Goal: Task Accomplishment & Management: Complete application form

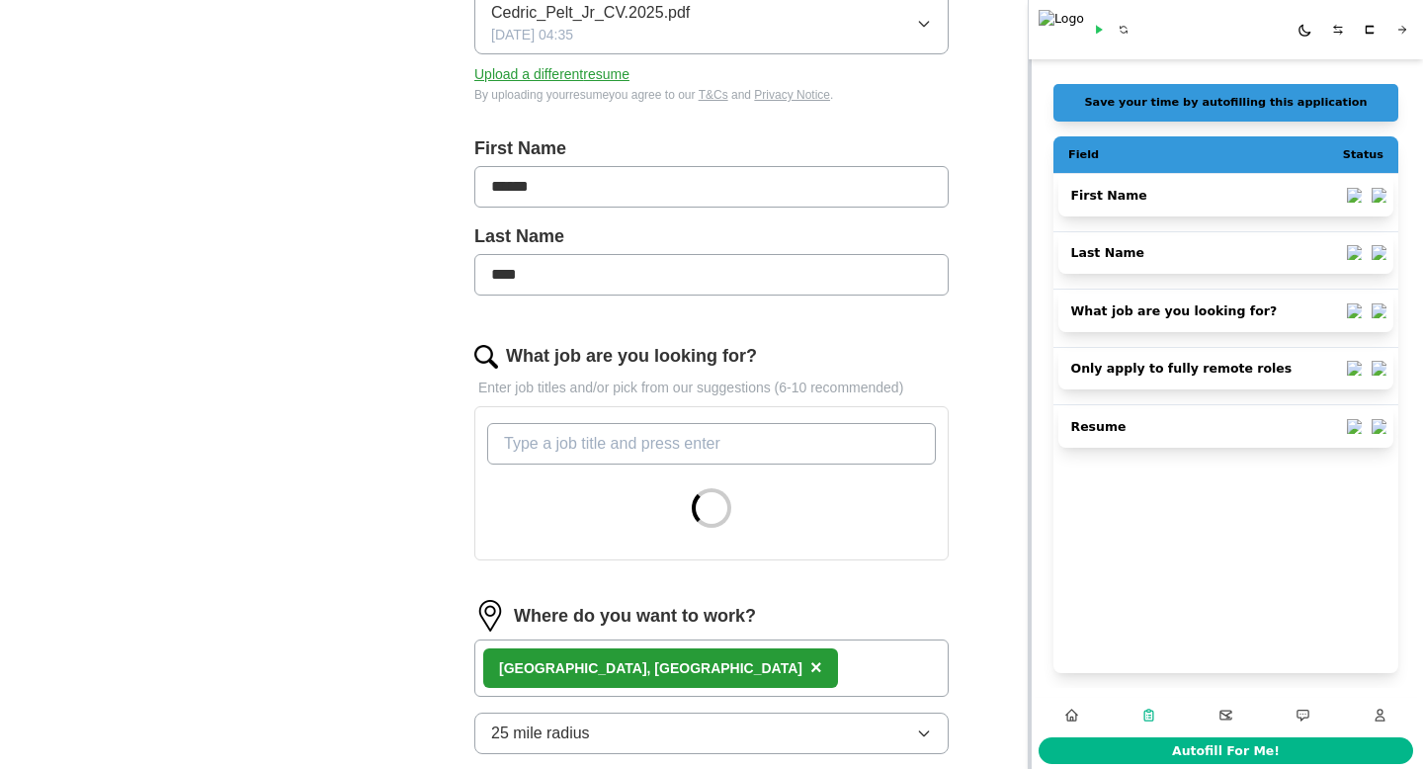
scroll to position [539, 0]
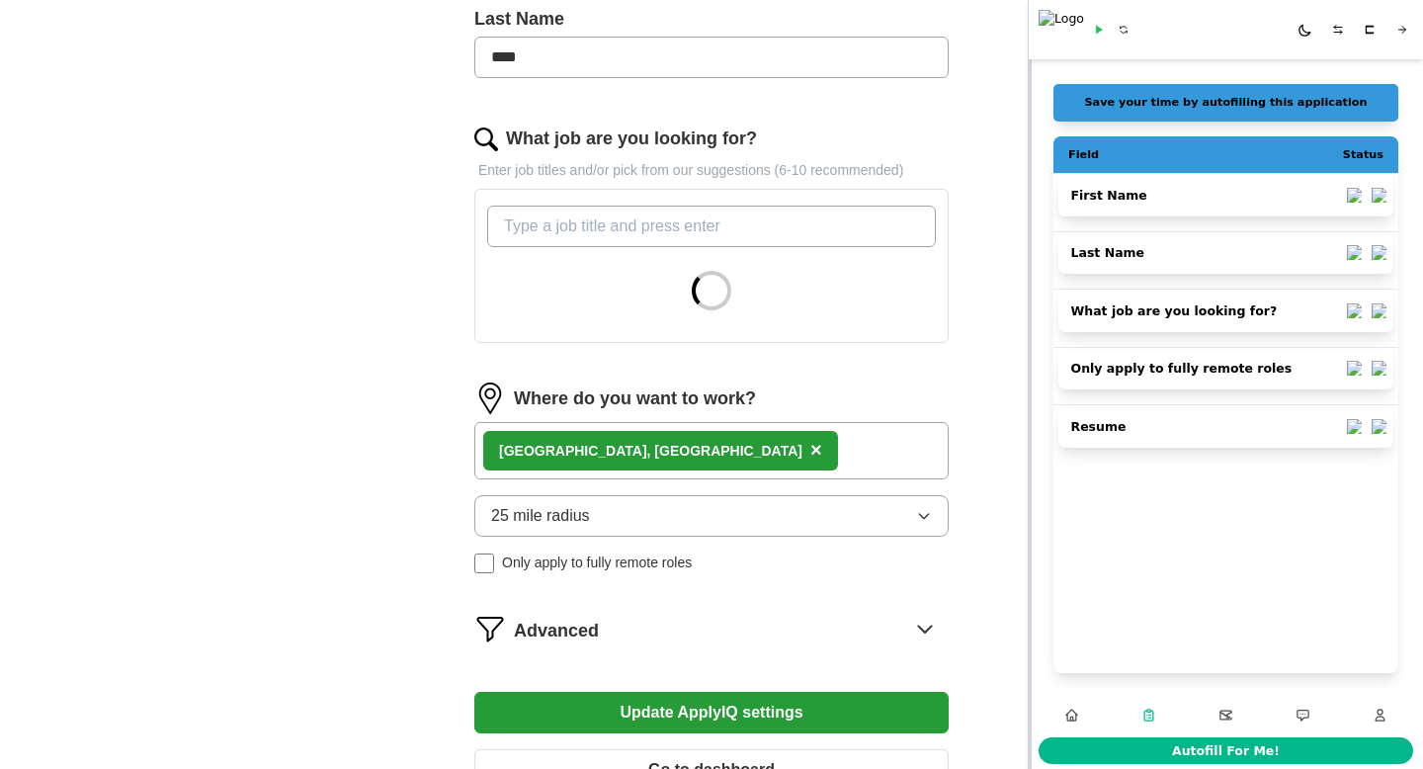
click at [723, 219] on input "What job are you looking for?" at bounding box center [711, 227] width 449 height 42
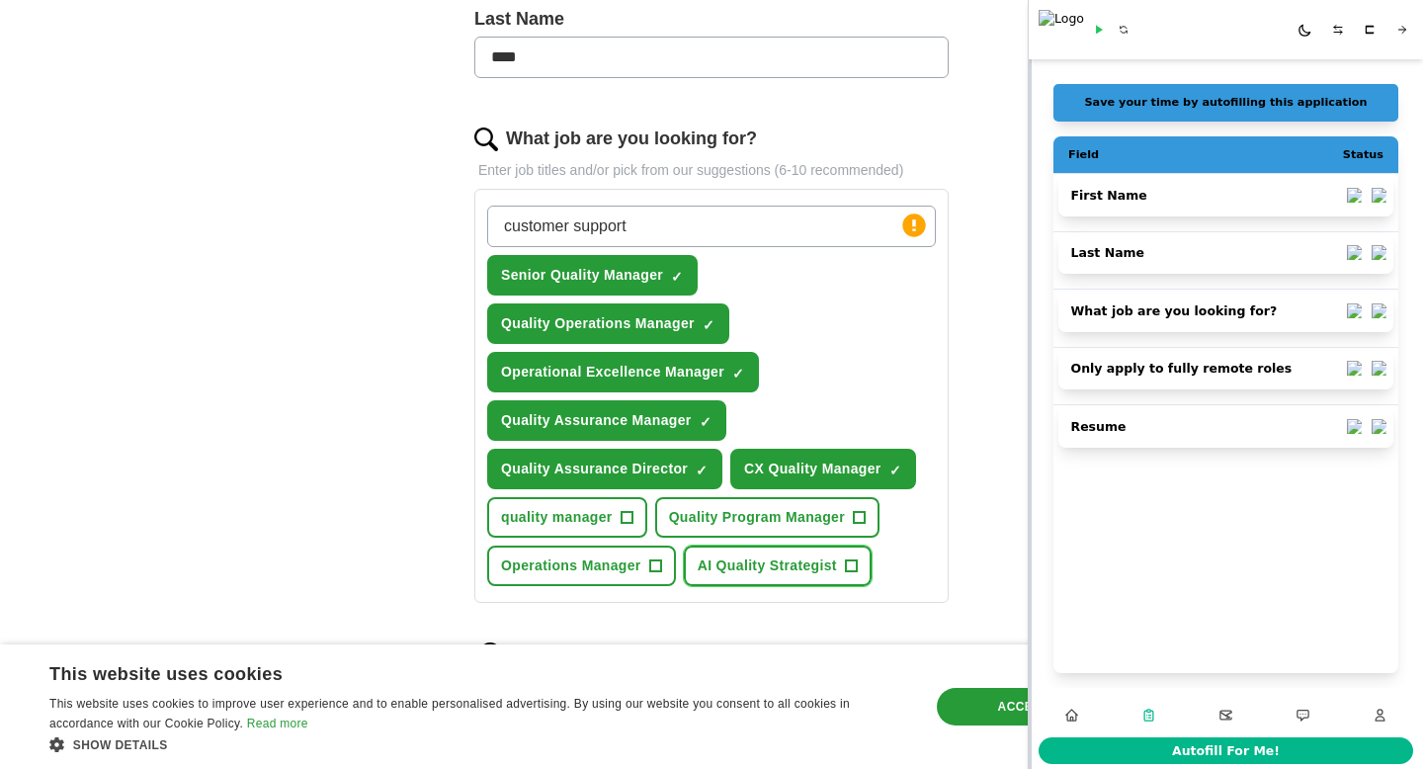
click at [844, 575] on button "AI Quality Strategist +" at bounding box center [778, 565] width 188 height 41
click at [663, 215] on input "customer support" at bounding box center [711, 227] width 449 height 42
type input "customer support manager"
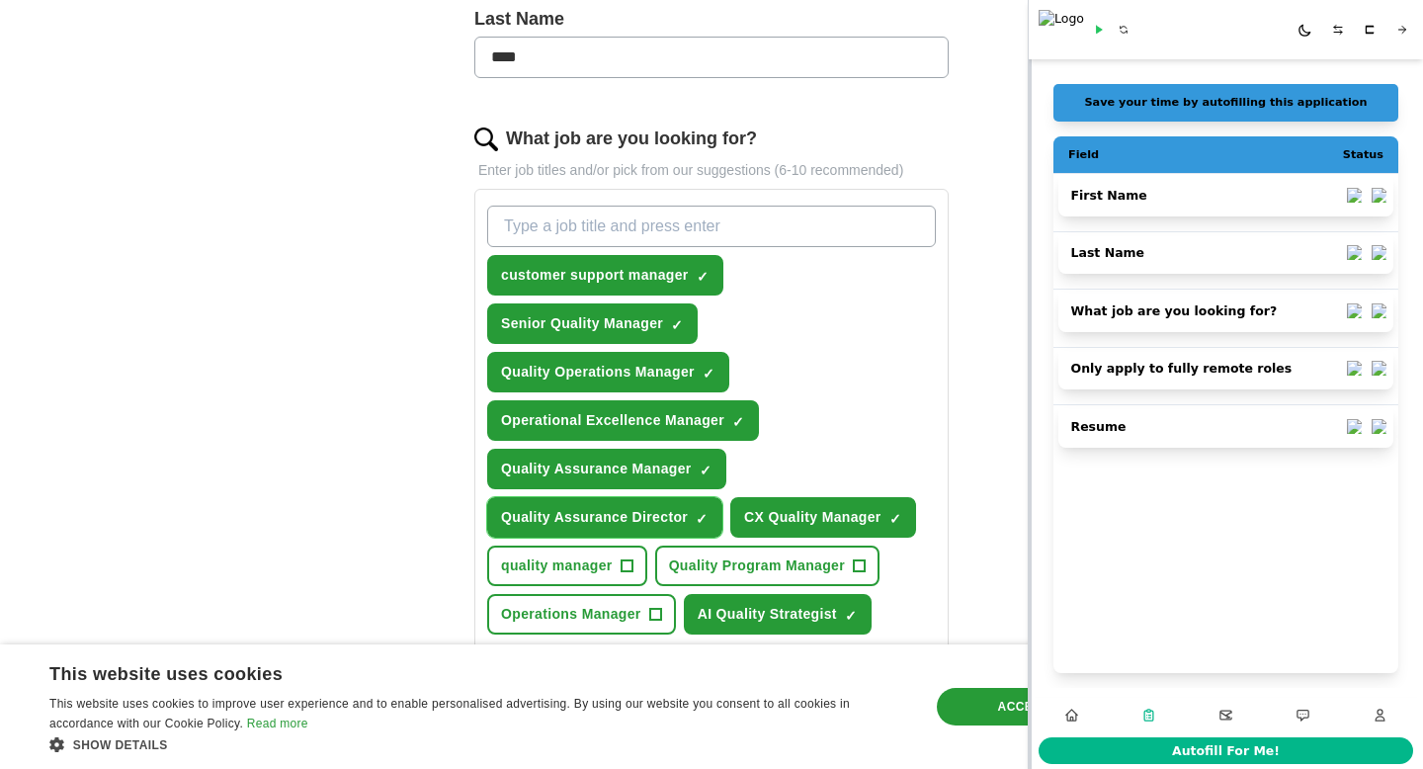
click at [0, 0] on span "×" at bounding box center [0, 0] width 0 height 0
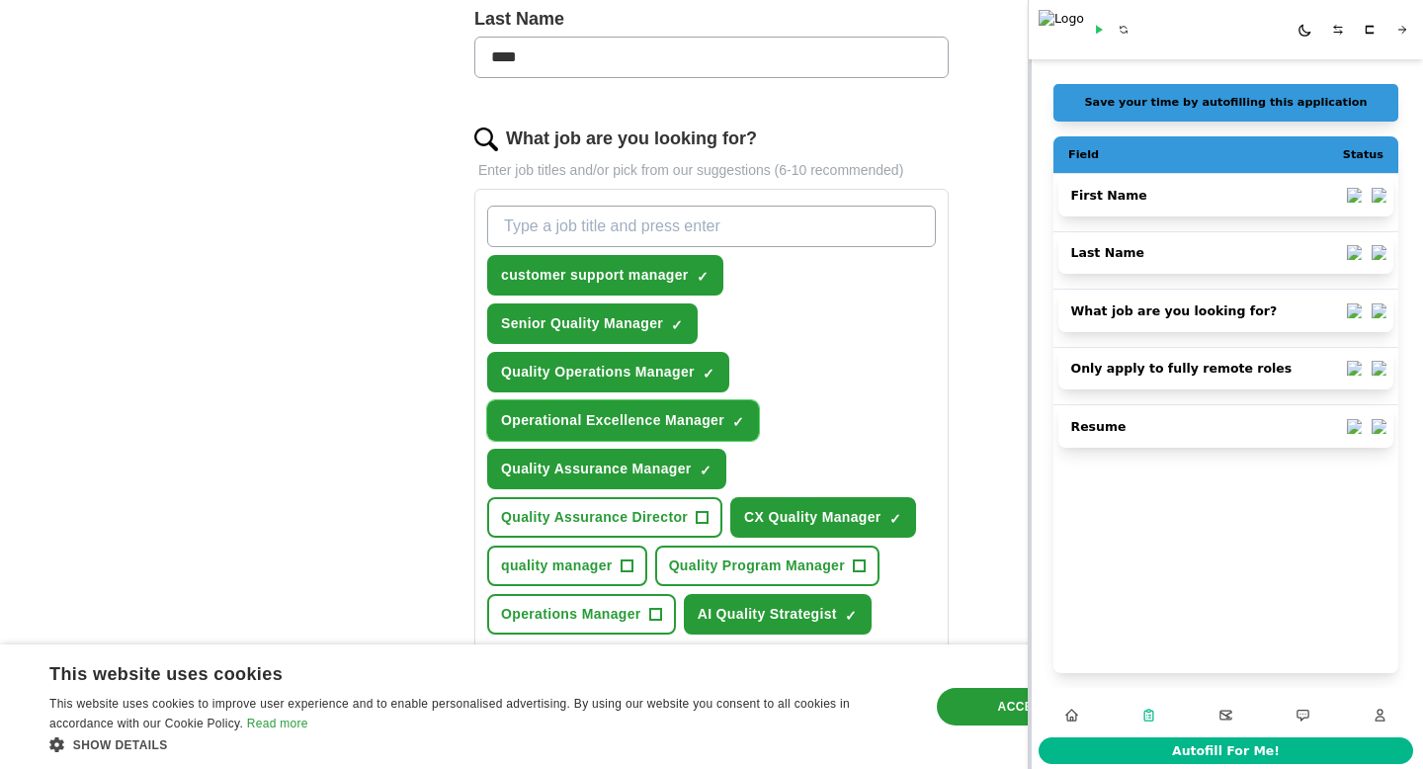
click at [0, 0] on span "×" at bounding box center [0, 0] width 0 height 0
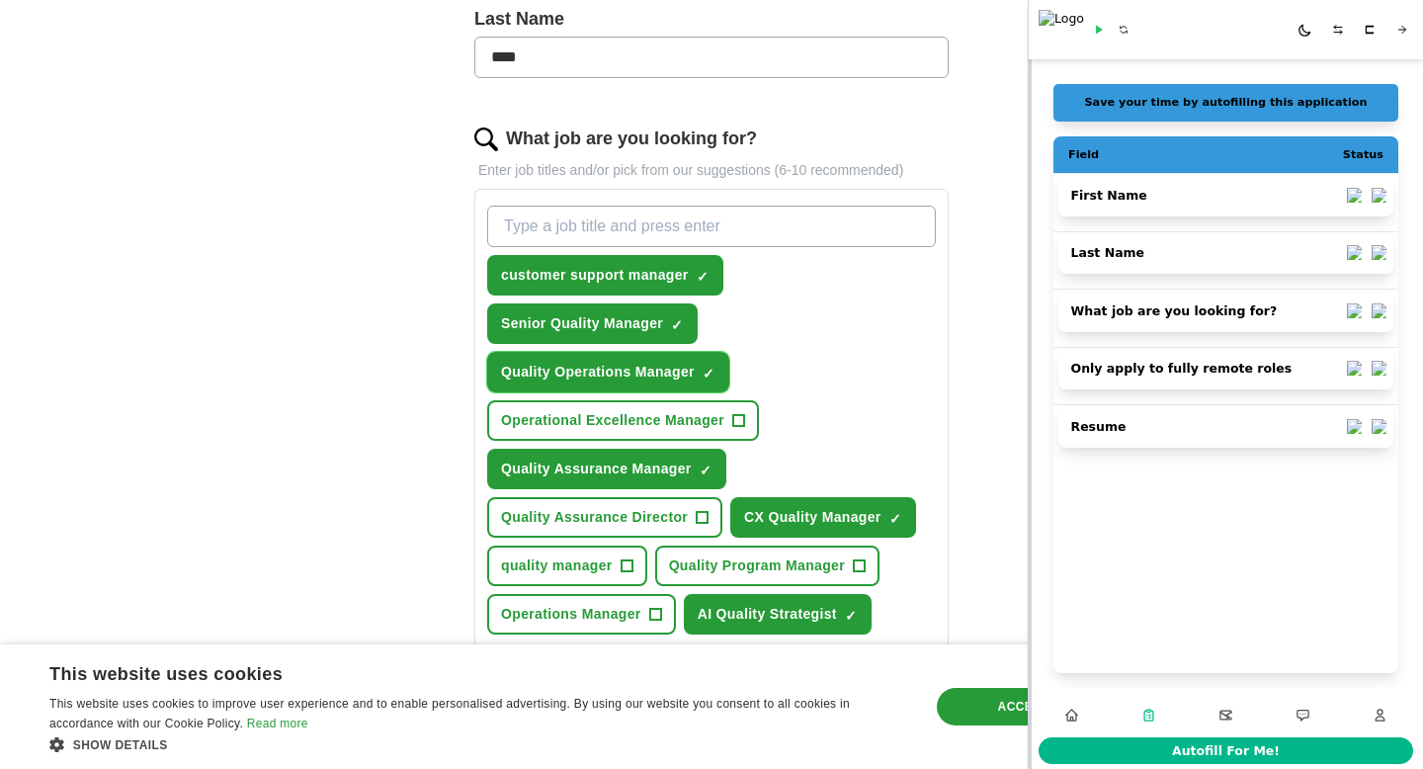
click at [0, 0] on span "×" at bounding box center [0, 0] width 0 height 0
click at [655, 612] on span "+" at bounding box center [655, 615] width 12 height 16
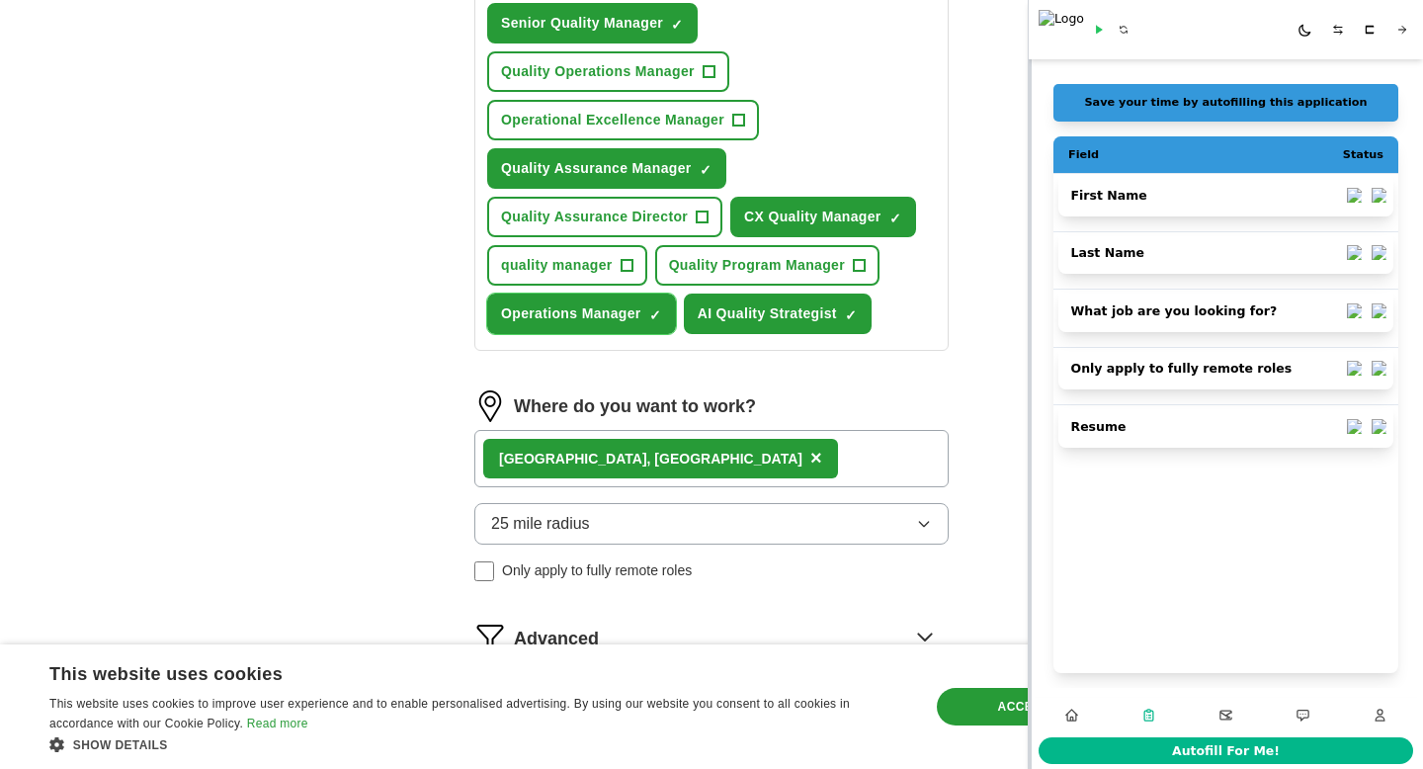
scroll to position [927, 0]
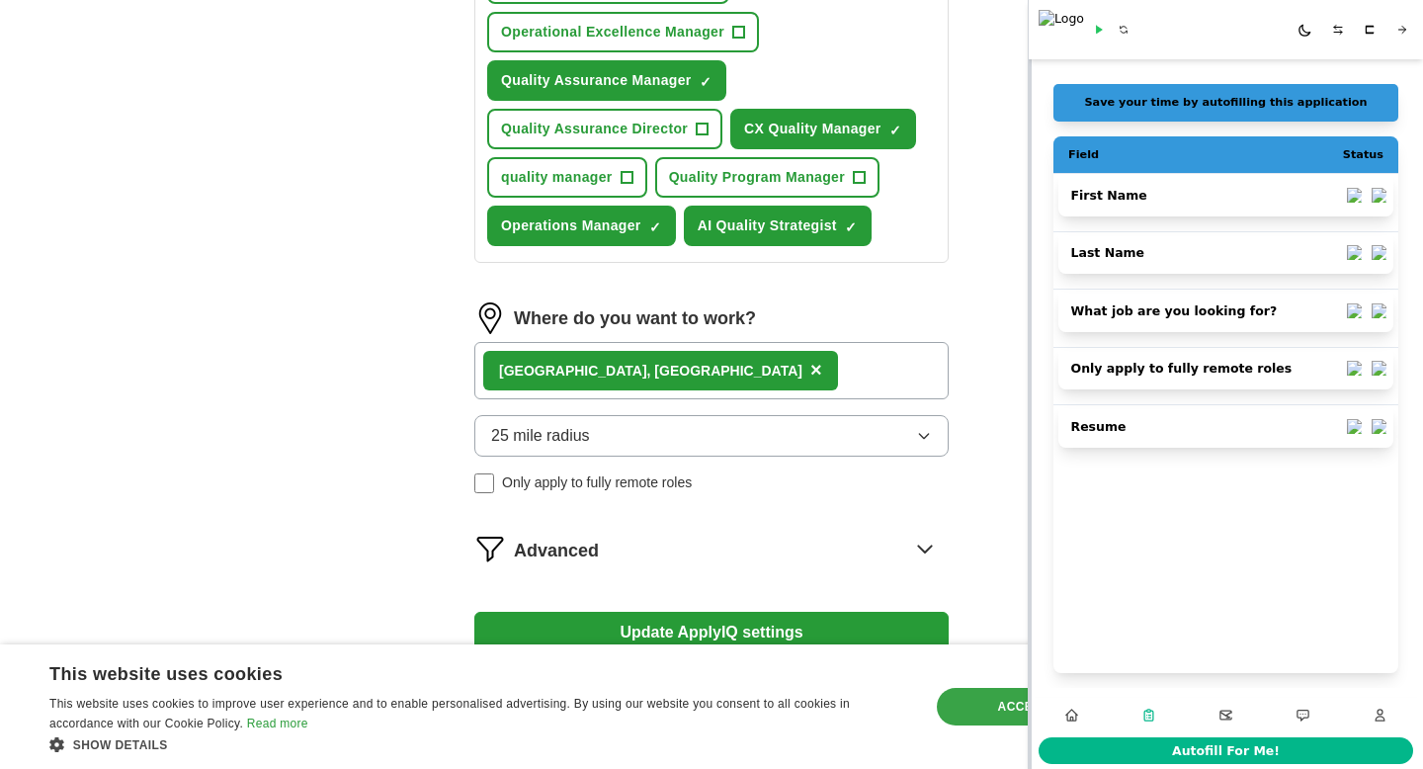
click at [957, 699] on div "Accept all" at bounding box center [1037, 707] width 201 height 38
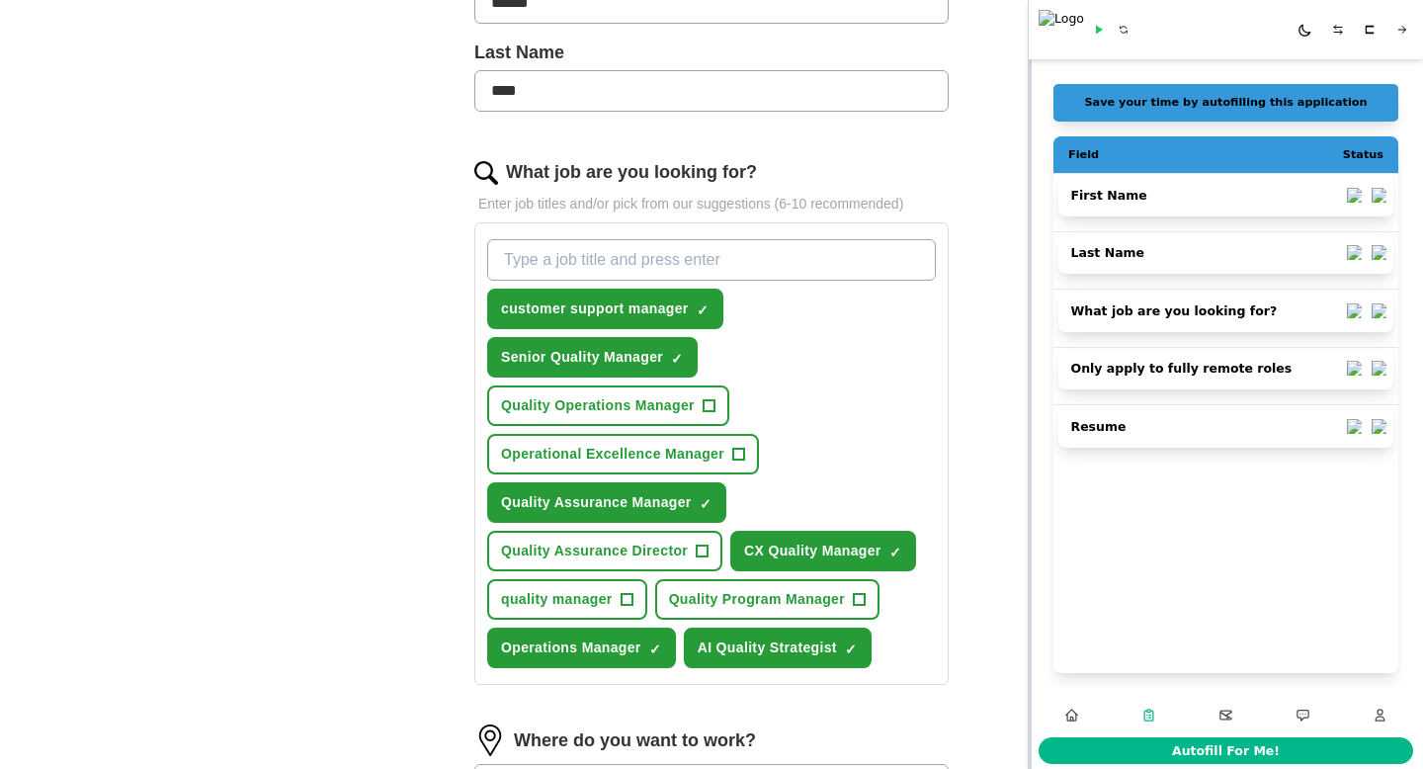
scroll to position [0, 0]
